Goal: Check status: Check status

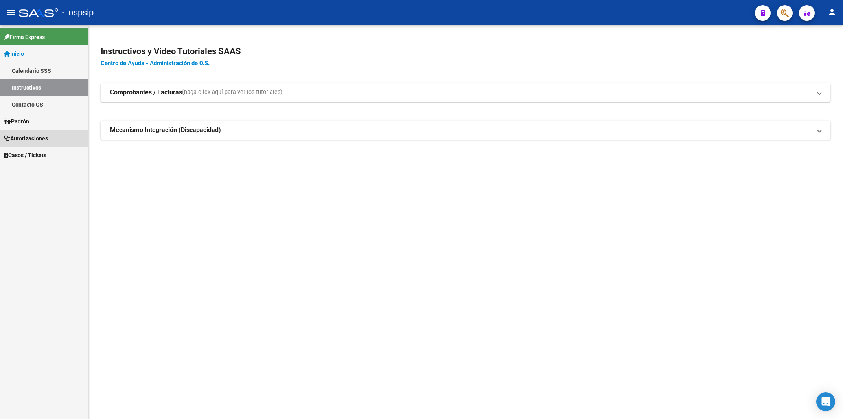
click at [15, 140] on span "Autorizaciones" at bounding box center [26, 138] width 44 height 9
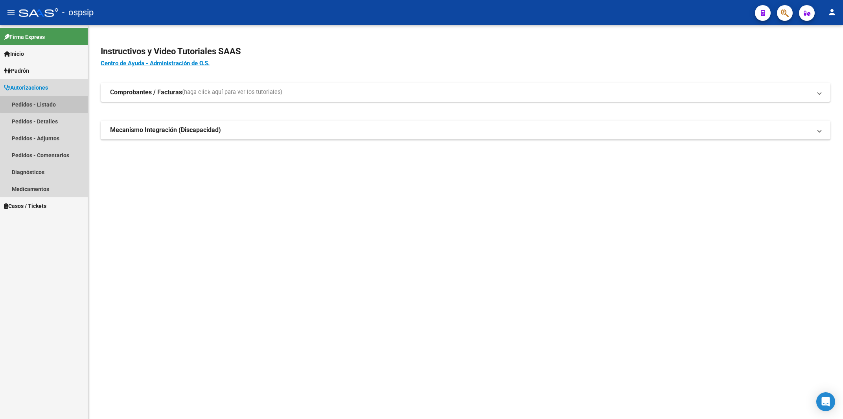
click at [44, 101] on link "Pedidos - Listado" at bounding box center [44, 104] width 88 height 17
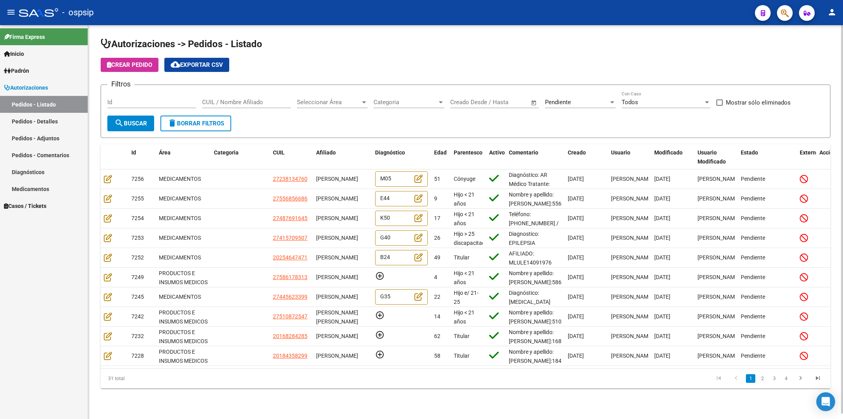
click at [159, 106] on input "Id" at bounding box center [151, 102] width 89 height 7
type input "6973"
click at [571, 98] on div "Pendiente Seleccionar Estado" at bounding box center [580, 99] width 71 height 17
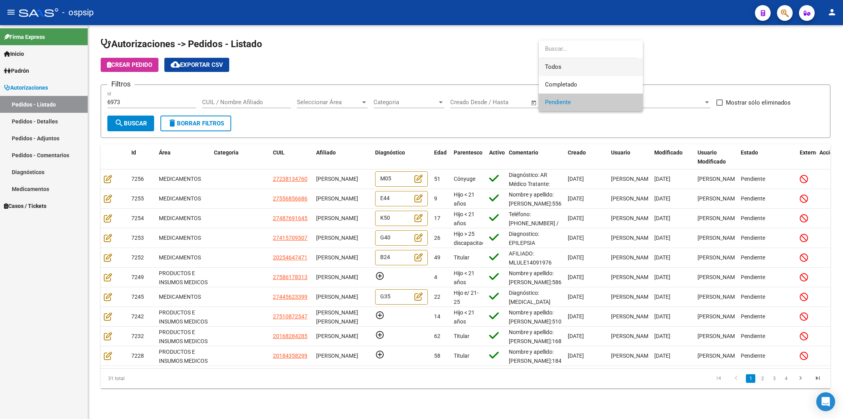
click at [561, 68] on span "Todos" at bounding box center [591, 67] width 92 height 18
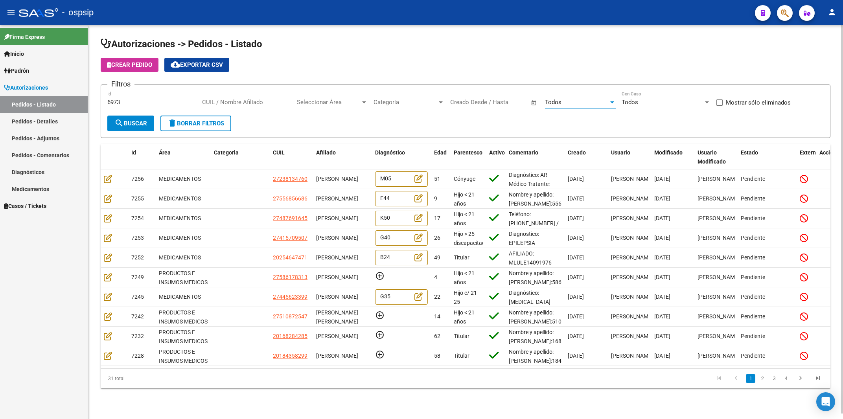
click at [124, 121] on span "search Buscar" at bounding box center [130, 123] width 33 height 7
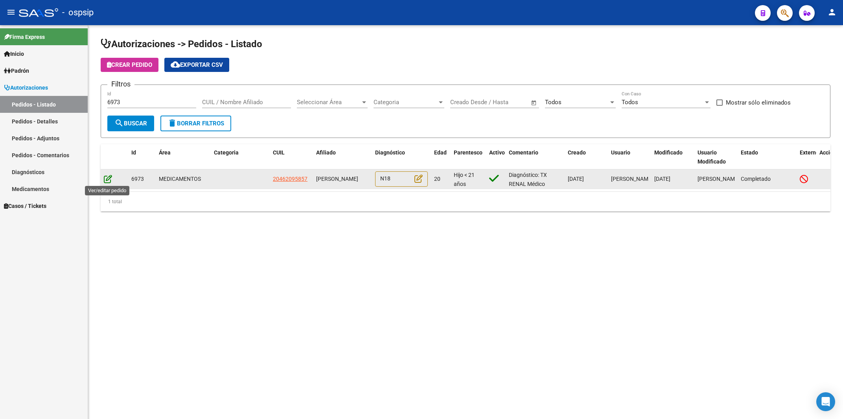
click at [107, 180] on icon at bounding box center [108, 178] width 8 height 9
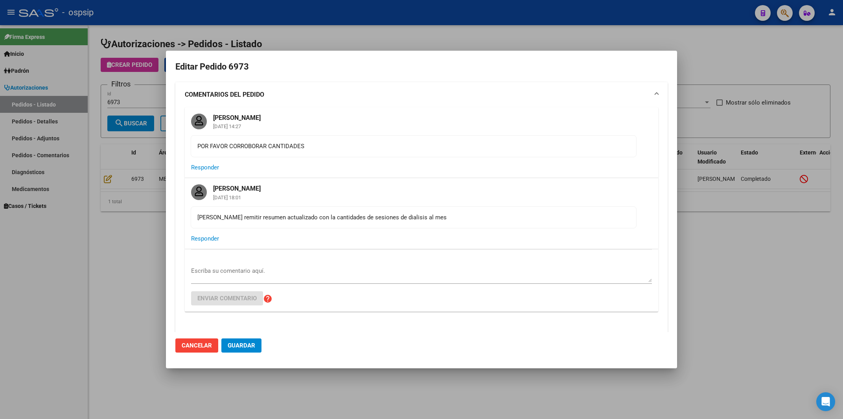
type input "[GEOGRAPHIC_DATA], [PERSON_NAME] 1570"
click at [360, 218] on div "[PERSON_NAME] remitir resumen actualizado con la cantidades de sesiones de dial…" at bounding box center [413, 217] width 432 height 9
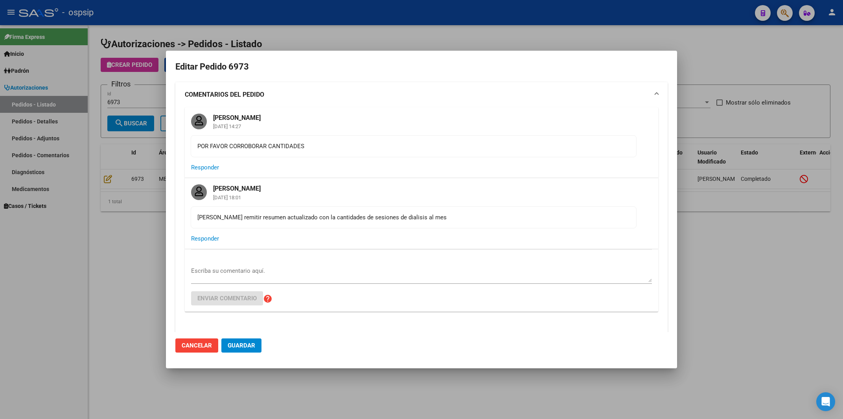
click at [360, 218] on div "[PERSON_NAME] remitir resumen actualizado con la cantidades de sesiones de dial…" at bounding box center [413, 217] width 432 height 9
